Goal: Task Accomplishment & Management: Use online tool/utility

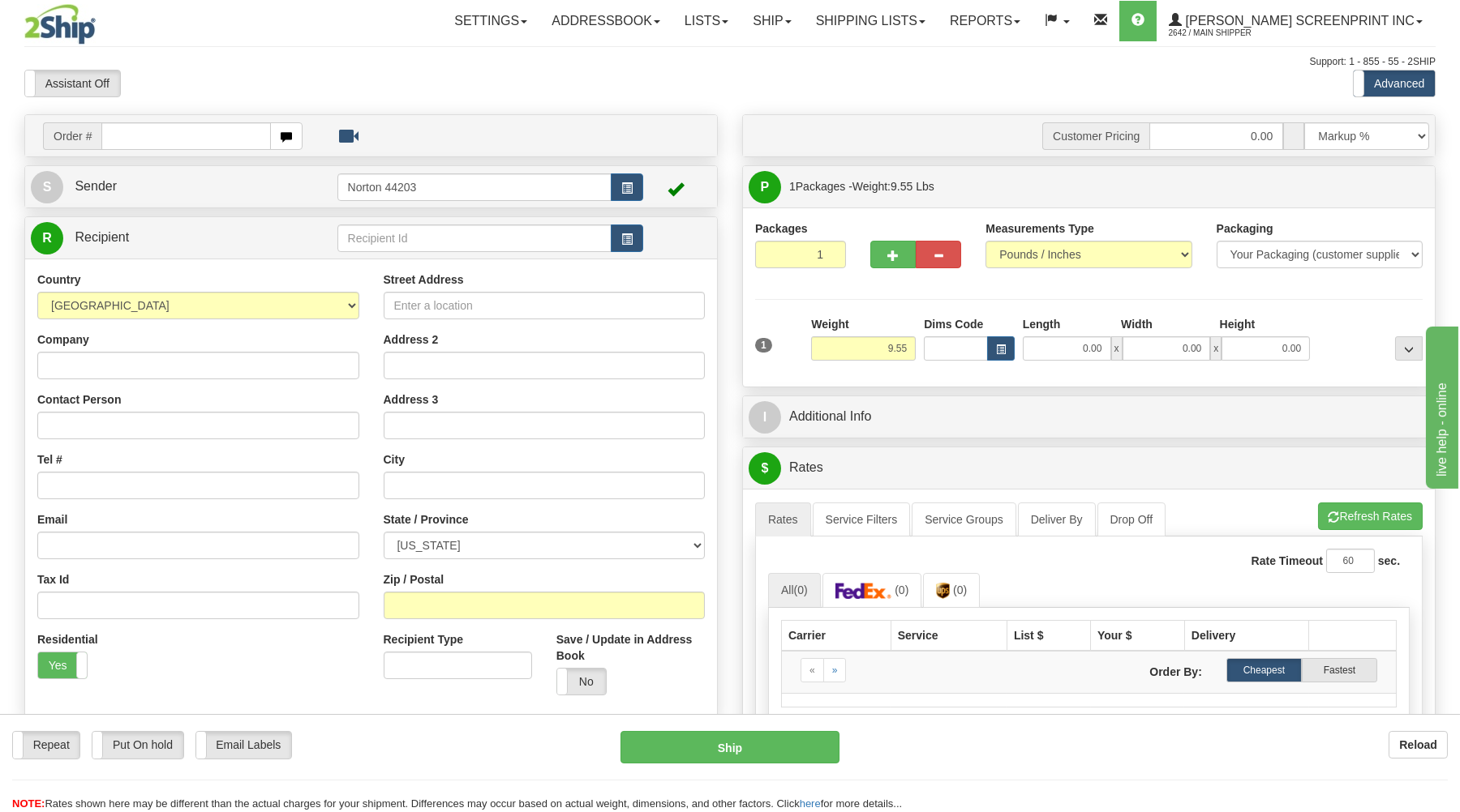
click at [204, 133] on input "text" at bounding box center [185, 136] width 168 height 27
type input "17085"
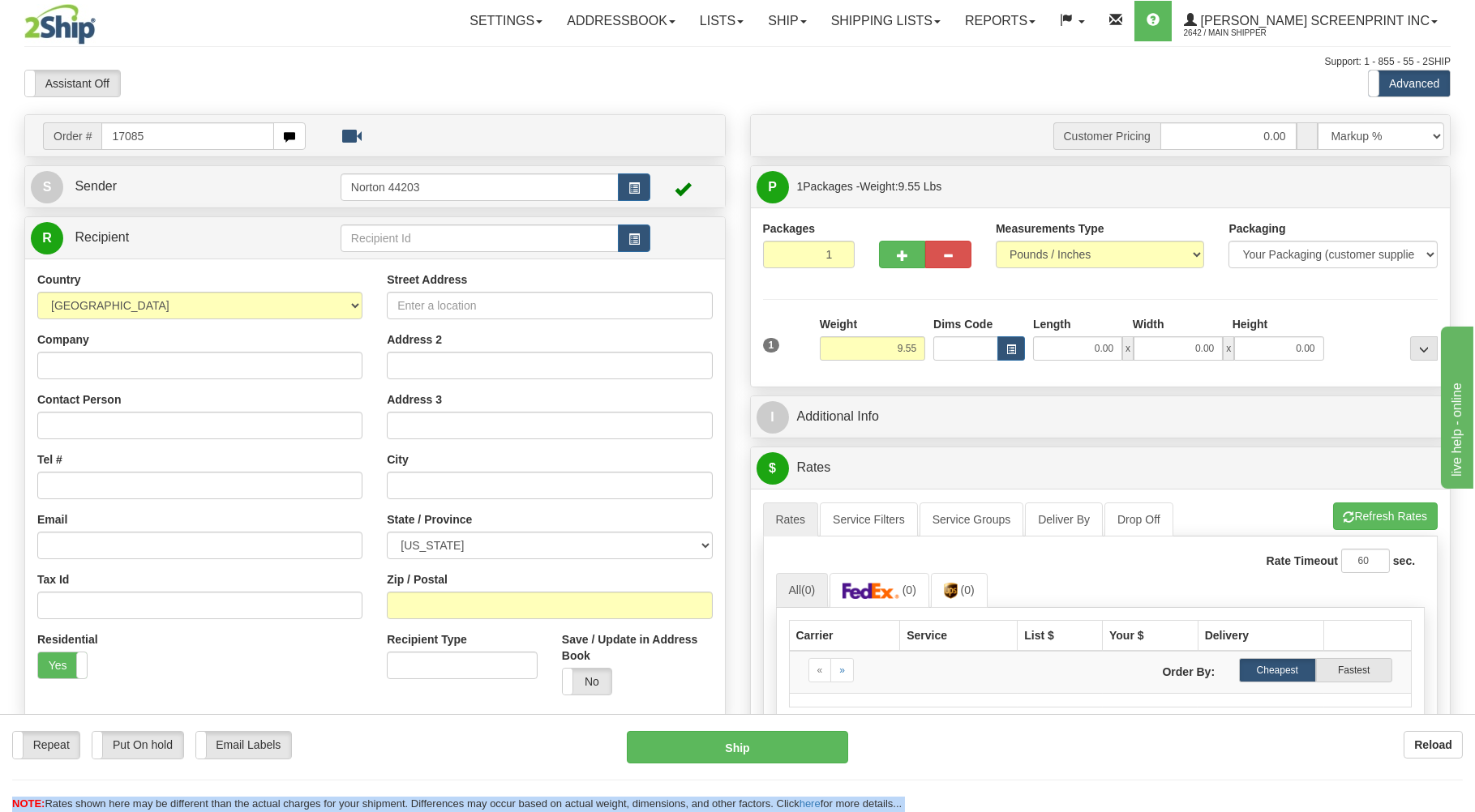
click at [352, 83] on body "Training Course Close Toggle navigation Settings Shipping Preferences New Recip…" at bounding box center [738, 406] width 1475 height 812
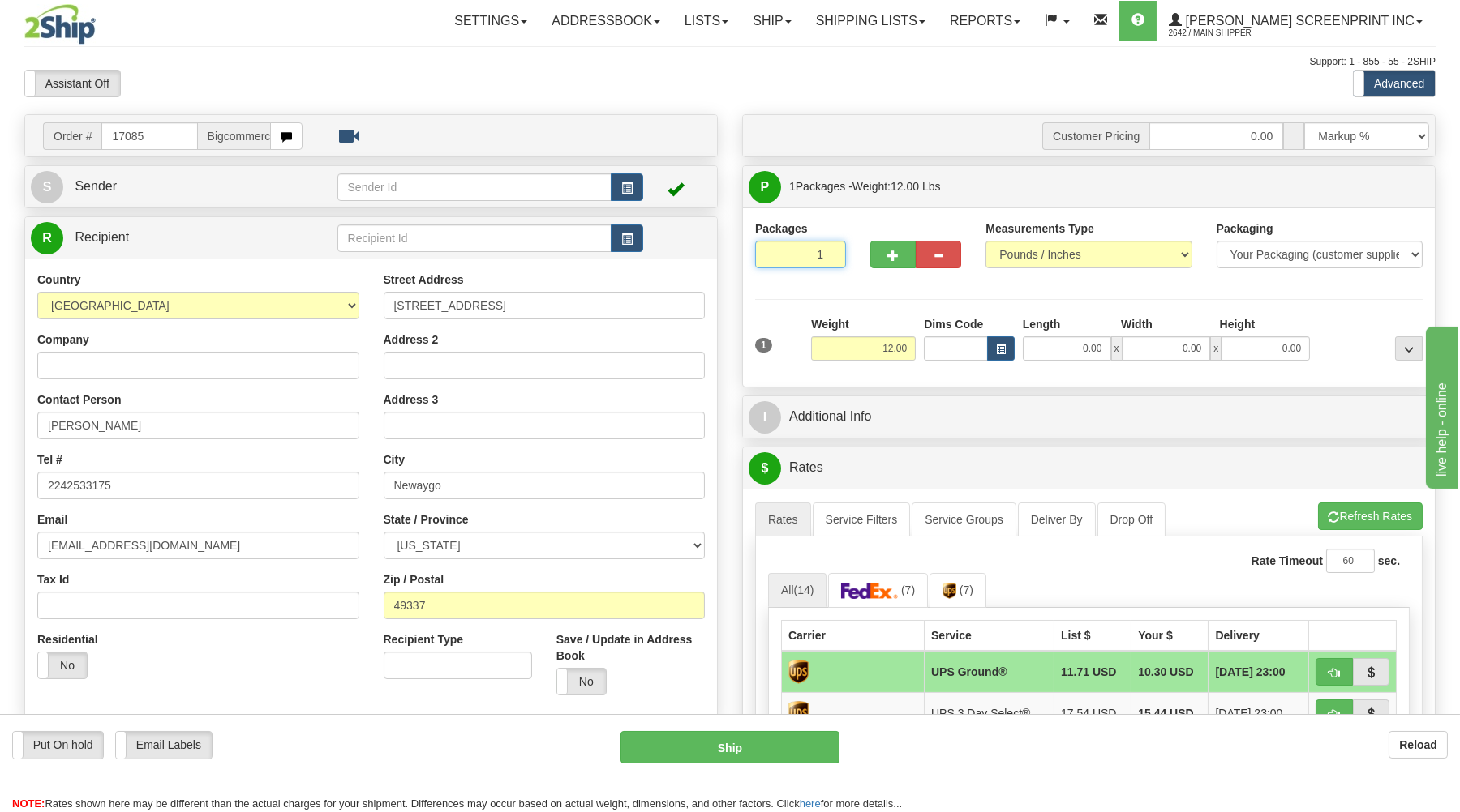
drag, startPoint x: 790, startPoint y: 254, endPoint x: 797, endPoint y: 265, distance: 13.0
click at [791, 258] on input "1" at bounding box center [800, 254] width 91 height 27
click at [895, 344] on input "12.00" at bounding box center [864, 349] width 105 height 24
click at [1088, 340] on div "Length Width Height 0.00 x 0.00 x 0.00" at bounding box center [1165, 339] width 295 height 45
type input "9.55"
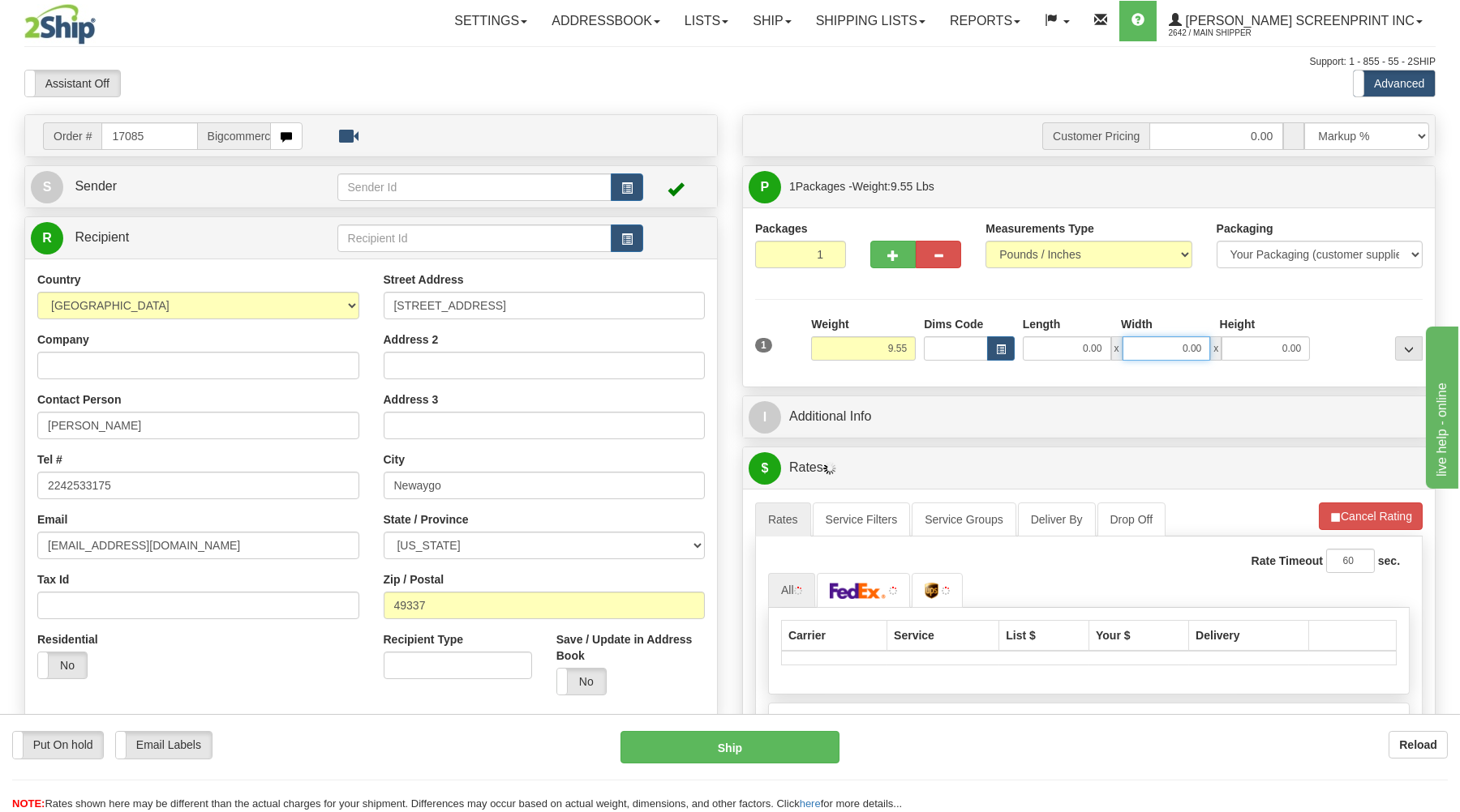
click at [1162, 348] on input "0.00" at bounding box center [1166, 349] width 88 height 24
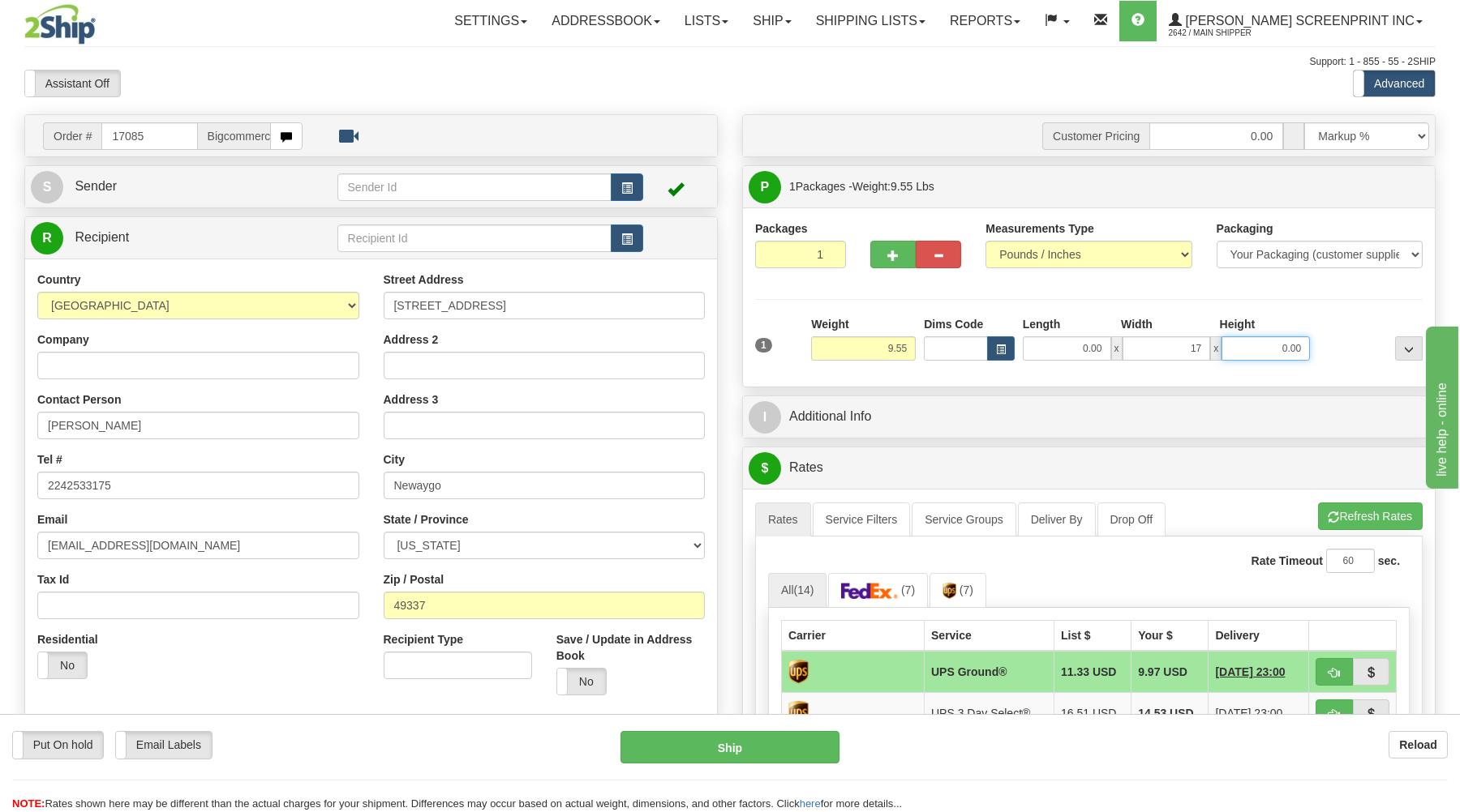
type input "17.00"
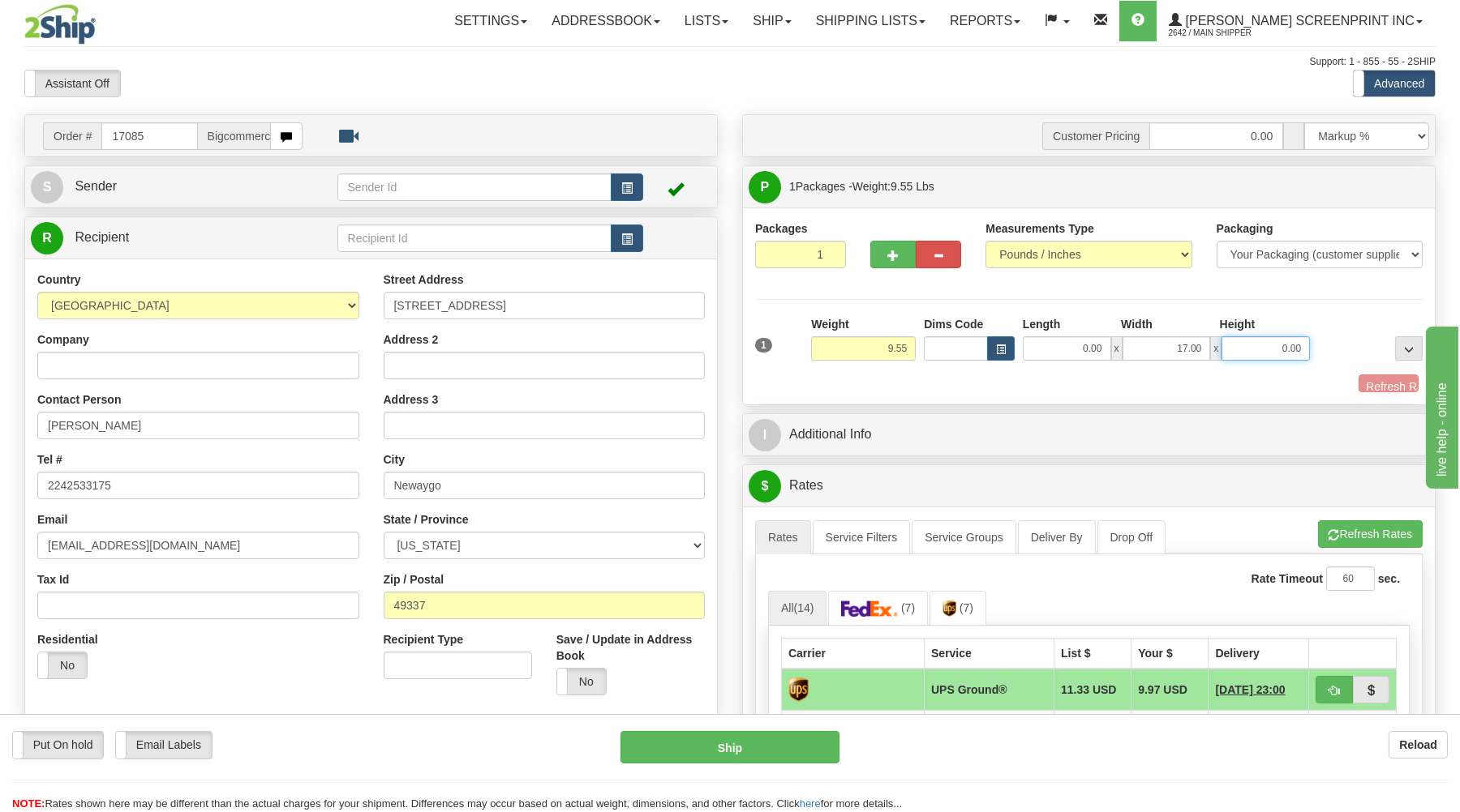
click at [1248, 349] on input "0.00" at bounding box center [1265, 349] width 88 height 24
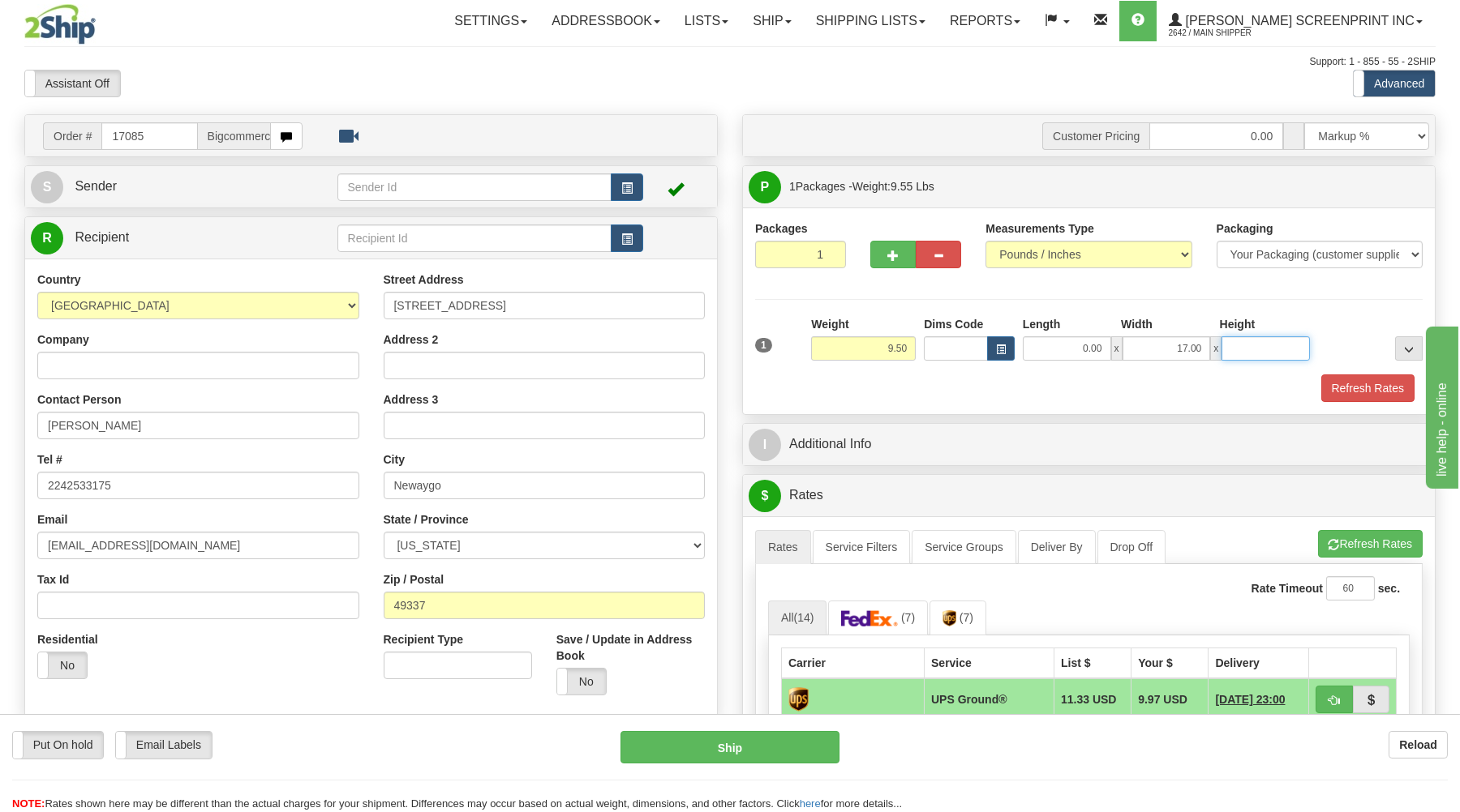
type input "9.45"
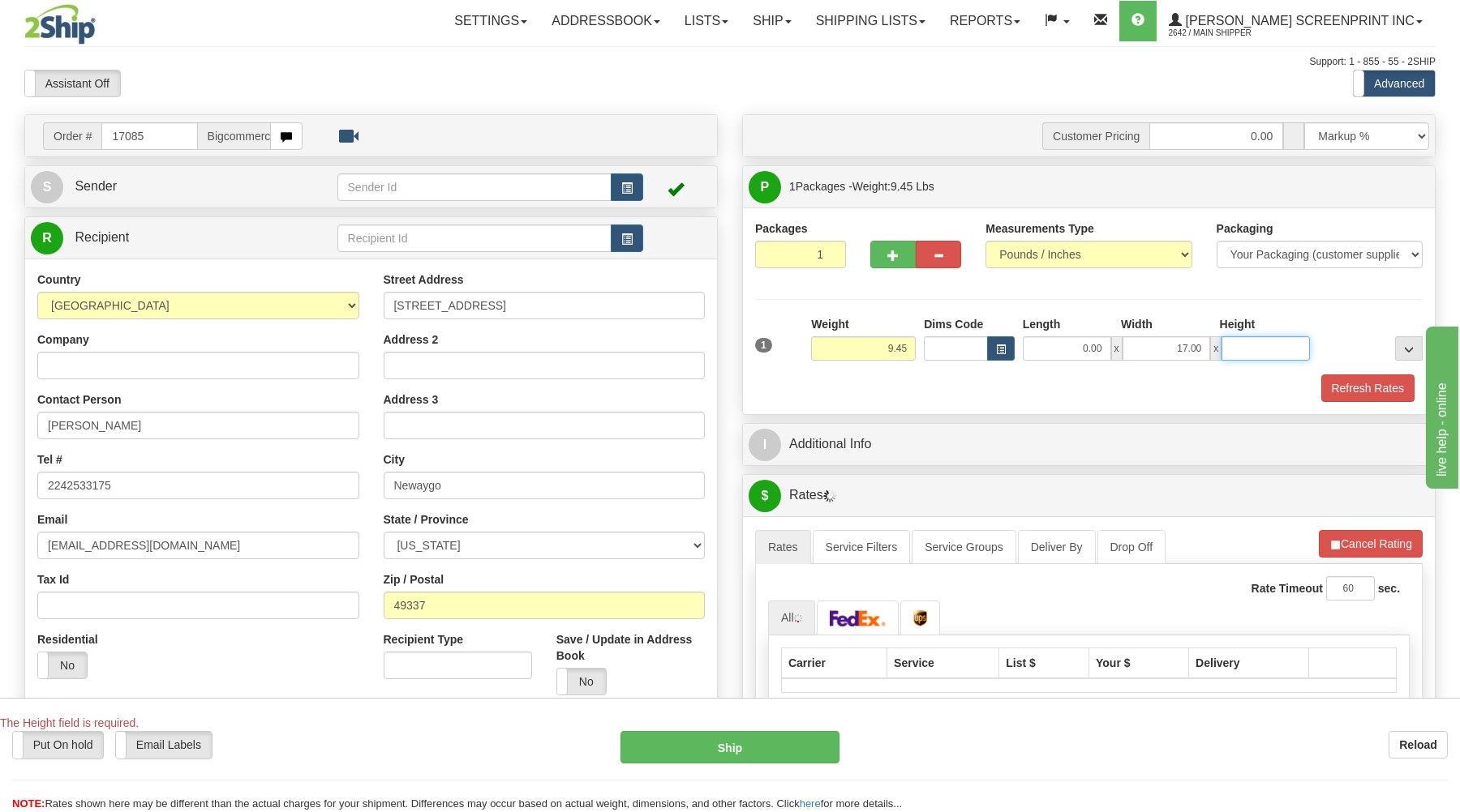
type input "7"
type input "9.55"
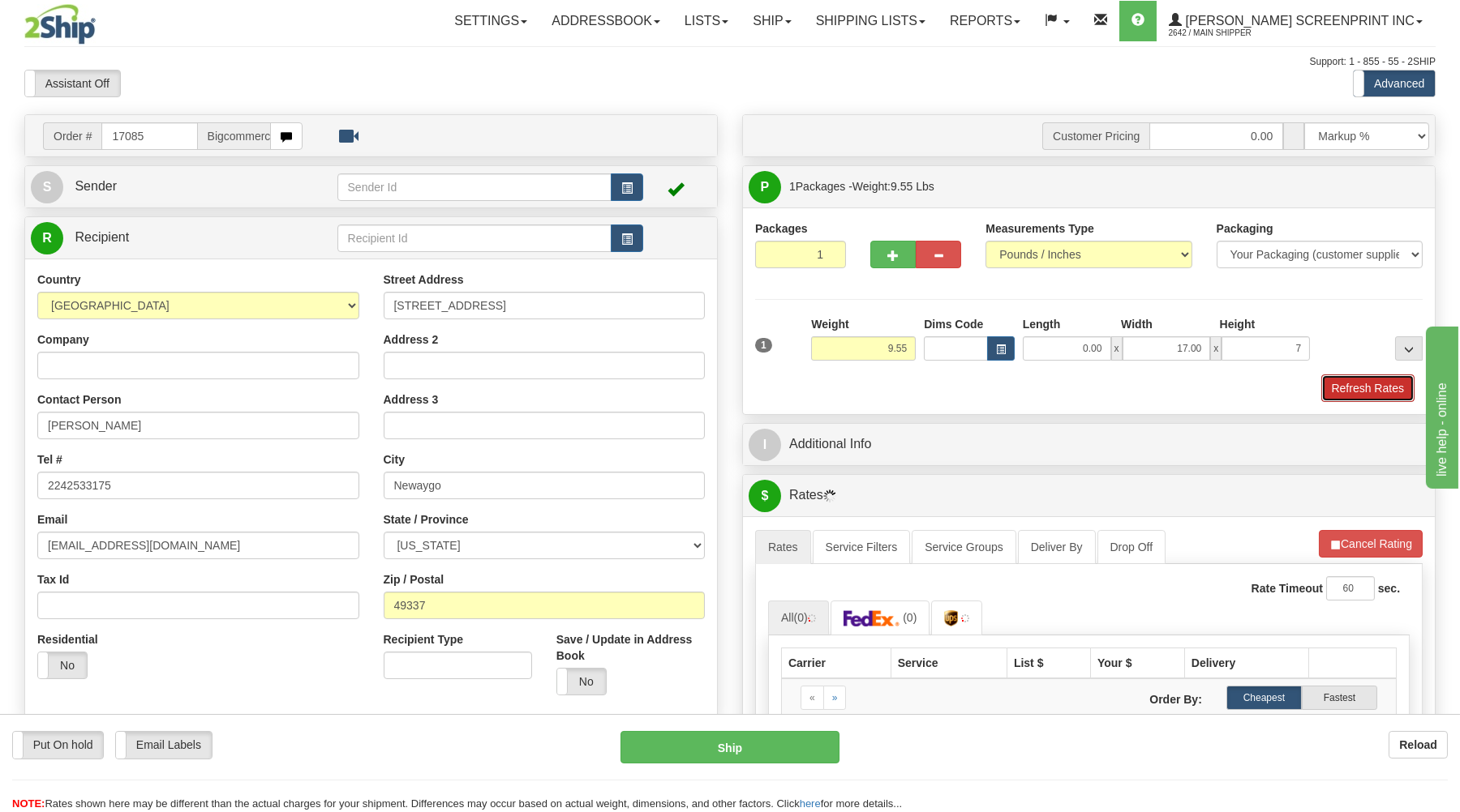
type input "7.00"
click at [1380, 394] on button "Refresh Rates" at bounding box center [1368, 387] width 94 height 27
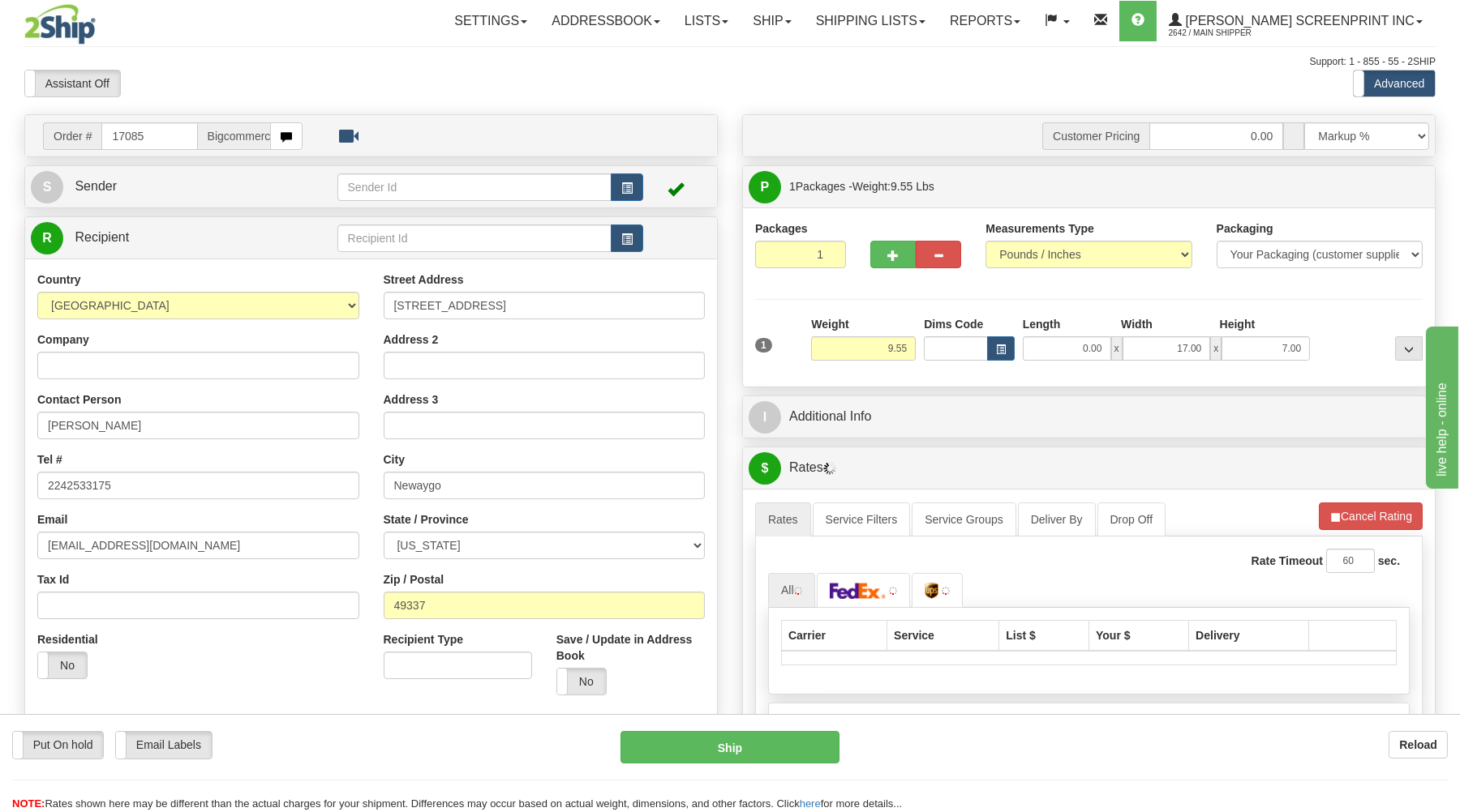
scroll to position [87, 0]
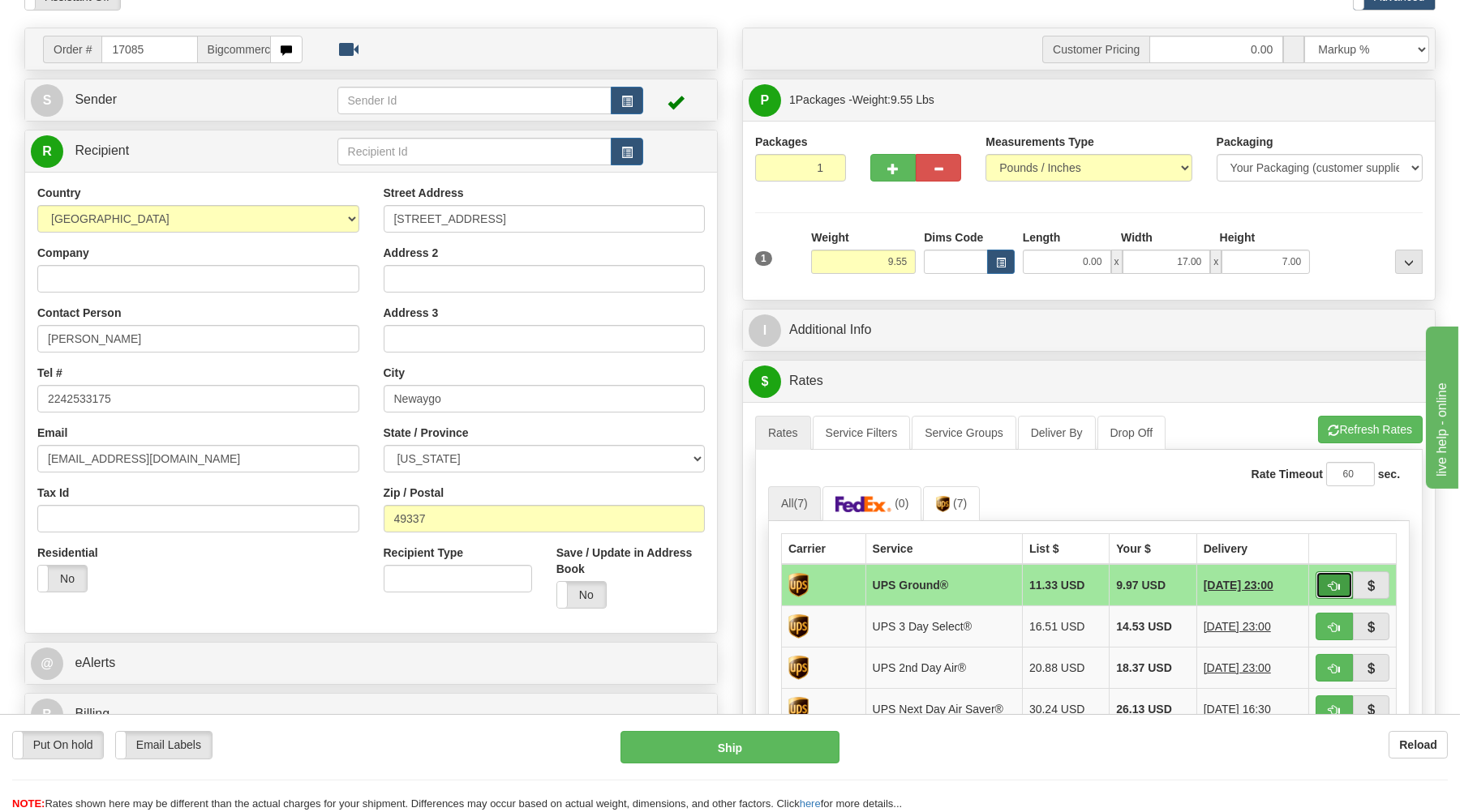
click at [1338, 586] on span "button" at bounding box center [1334, 586] width 11 height 10
type input "03"
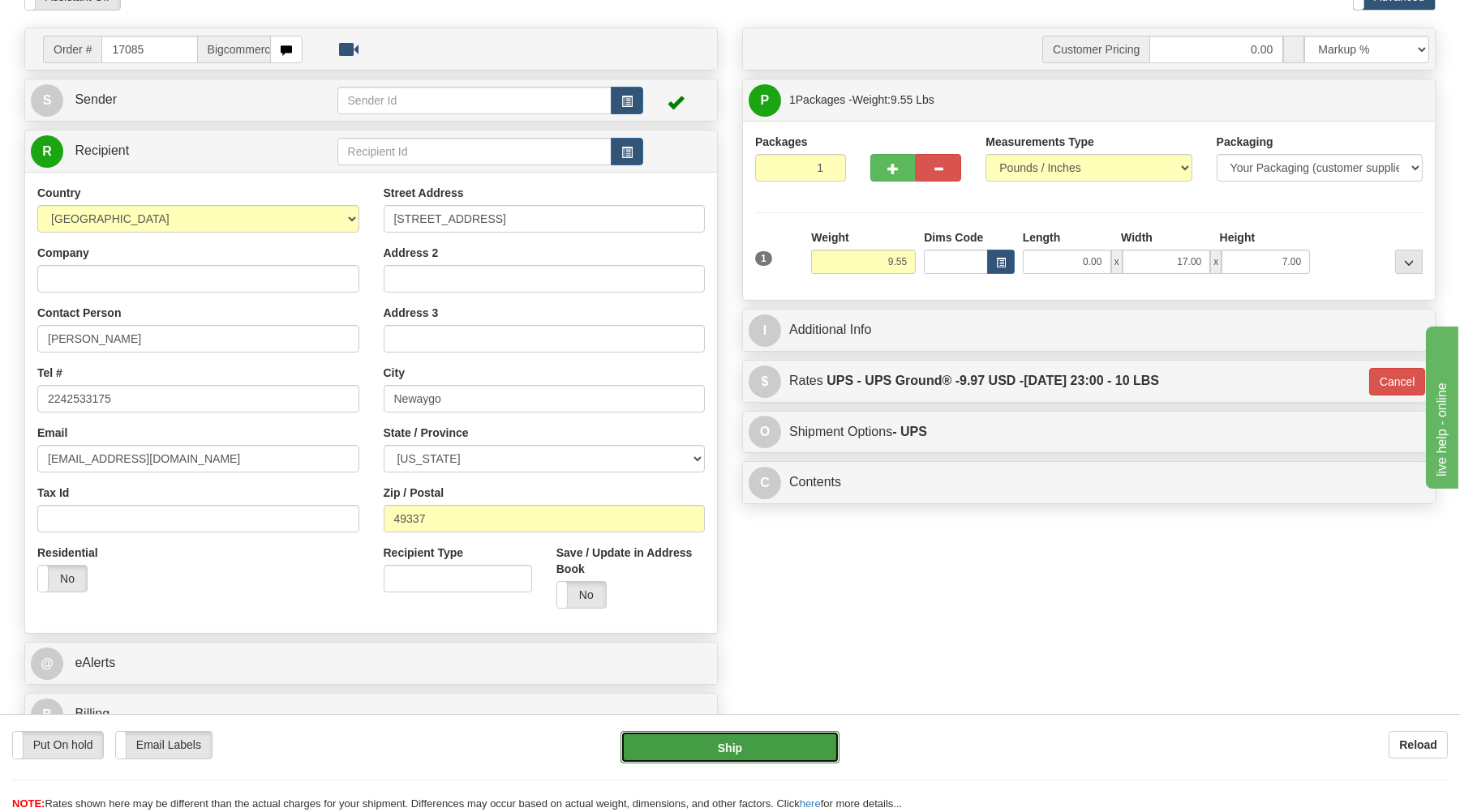
click at [769, 750] on button "Ship" at bounding box center [730, 747] width 219 height 33
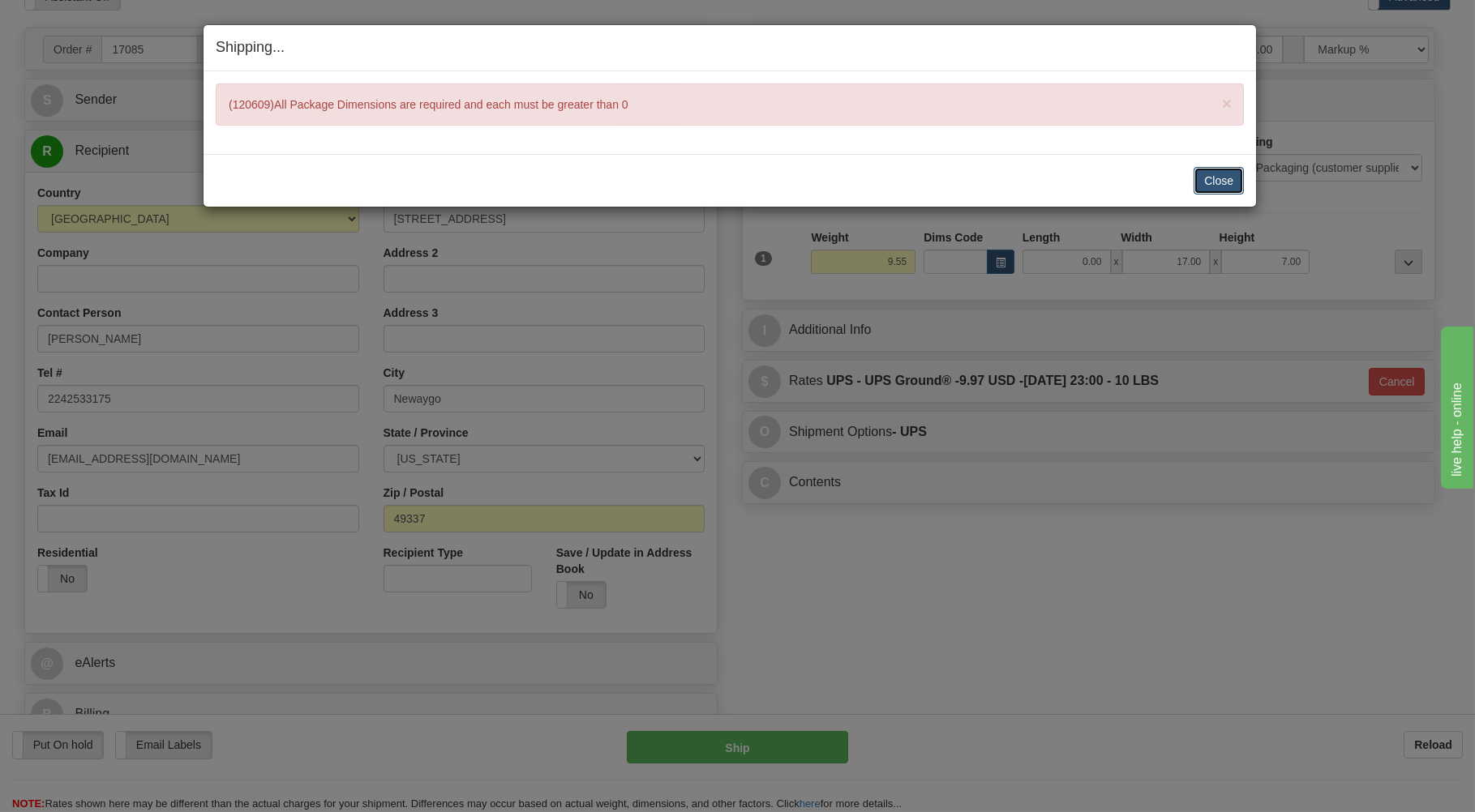
click at [1227, 185] on button "Close" at bounding box center [1219, 181] width 51 height 27
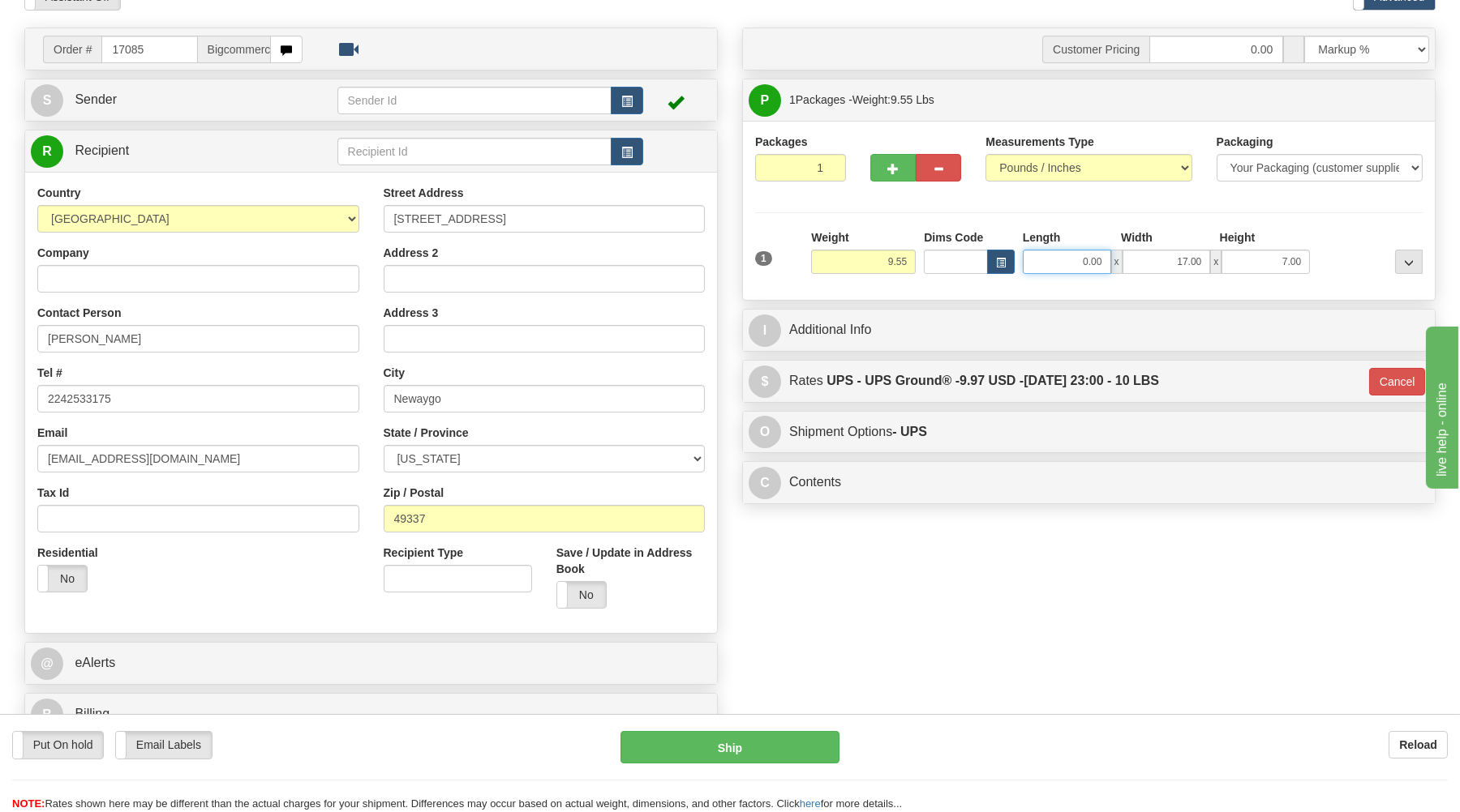
click at [1094, 265] on input "0.00" at bounding box center [1067, 262] width 88 height 24
type input "9.60"
type input "03"
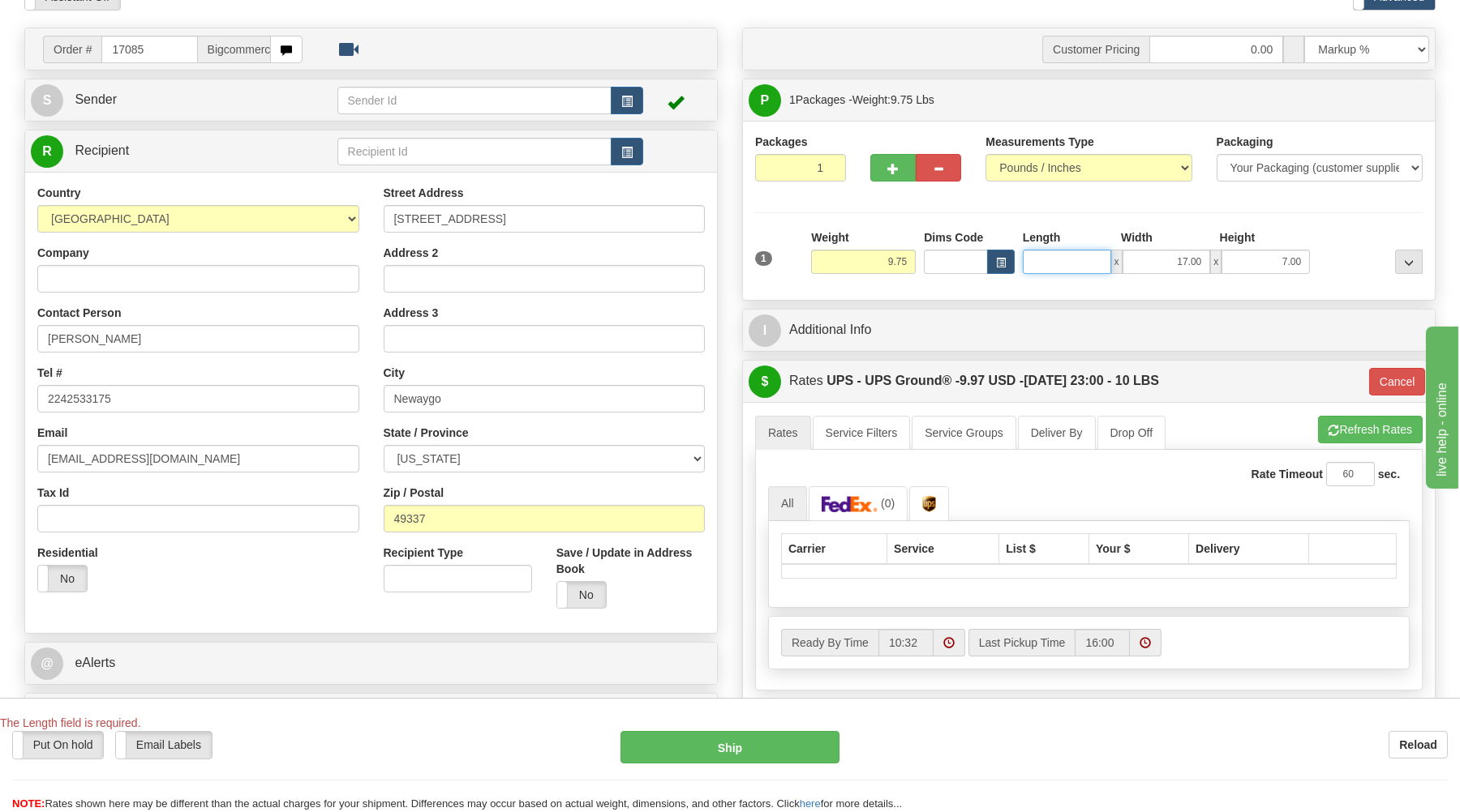
type input "9.65"
type input "03"
type input "9.55"
type input "26.00"
click at [1360, 438] on button "Refresh Rates" at bounding box center [1370, 429] width 105 height 27
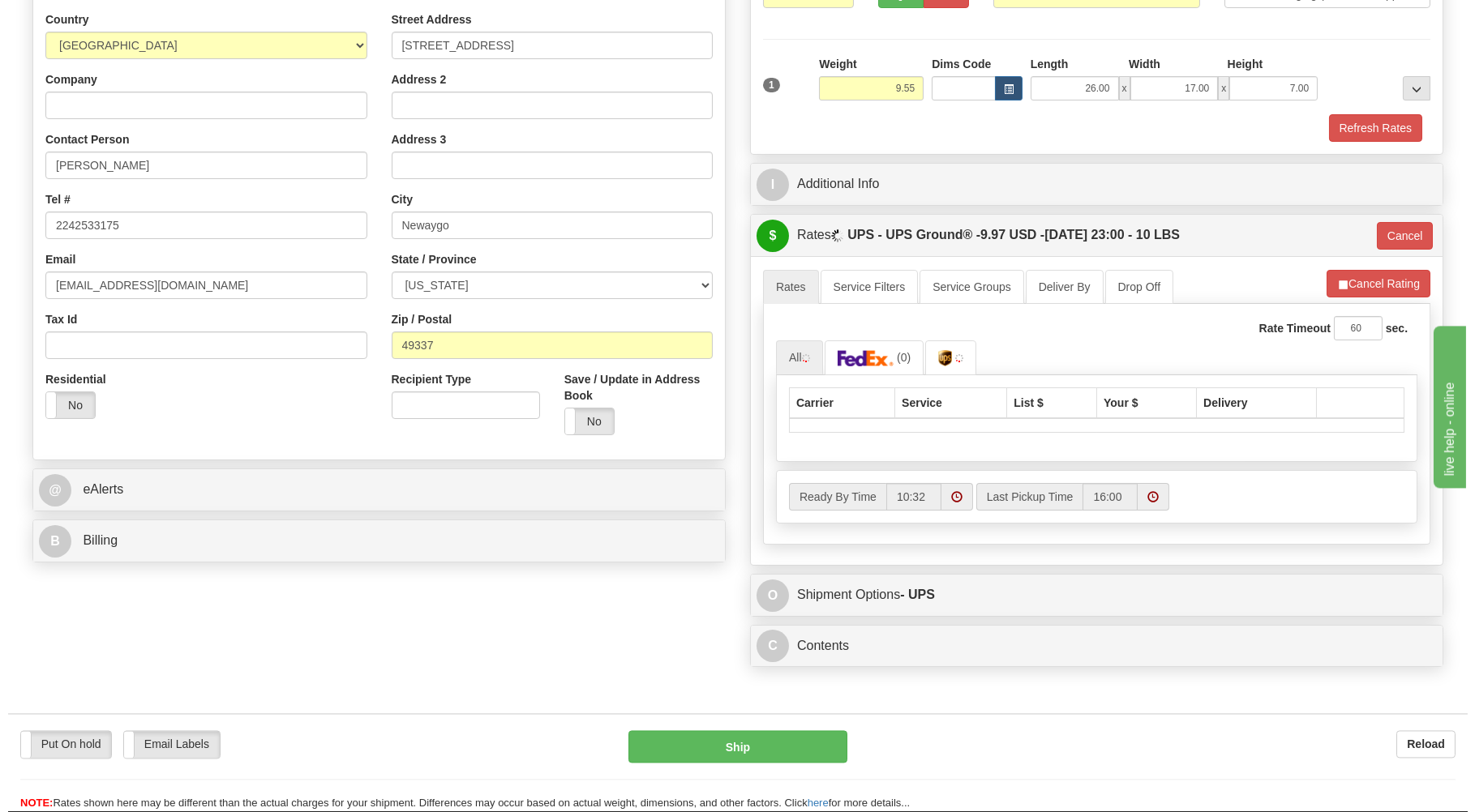
scroll to position [260, 0]
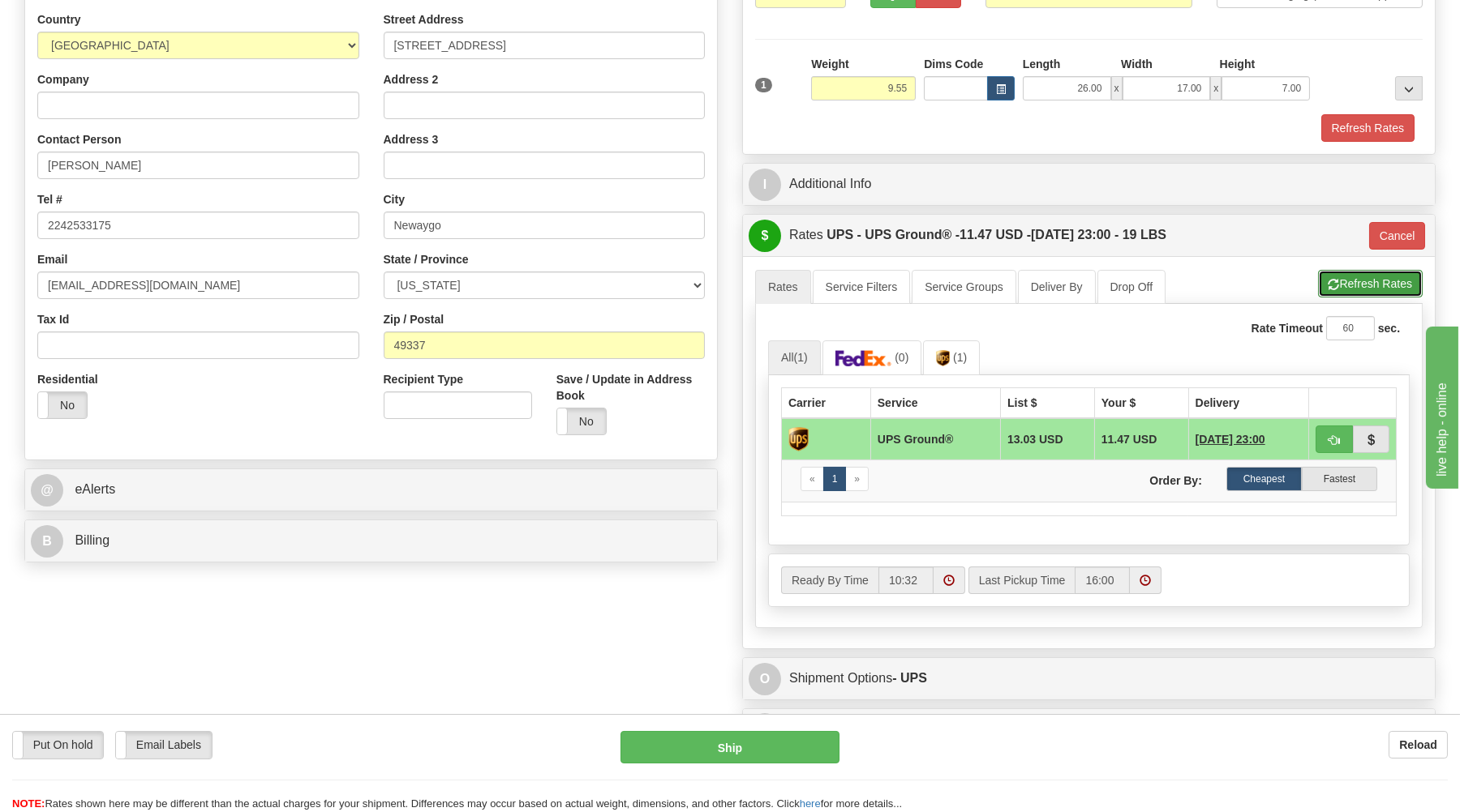
click at [1375, 282] on button "Refresh Rates" at bounding box center [1370, 283] width 105 height 27
type input "03"
click at [1324, 438] on button "button" at bounding box center [1335, 439] width 37 height 27
click at [781, 751] on button "Ship" at bounding box center [730, 747] width 219 height 33
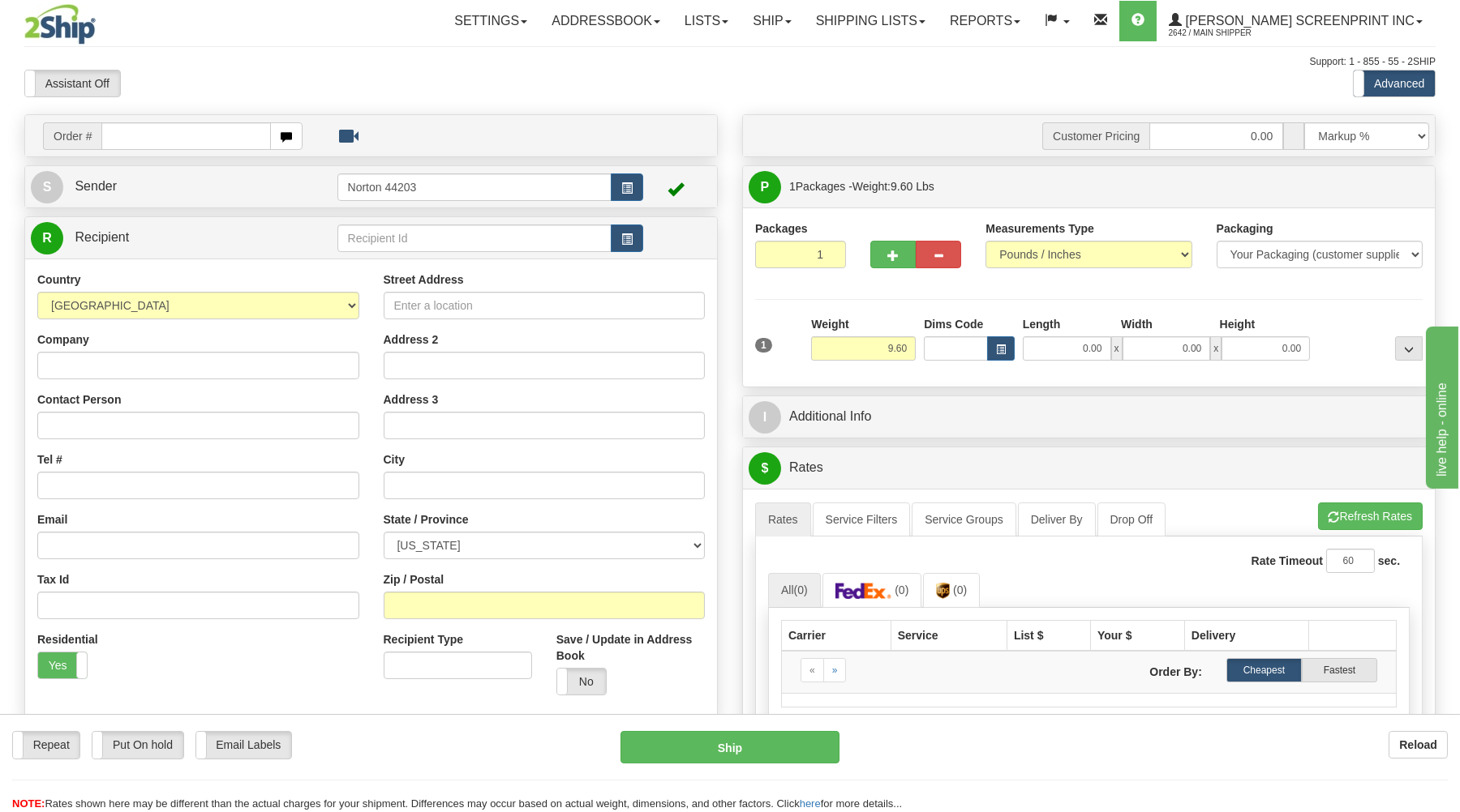
type input "0.00"
